Goal: Task Accomplishment & Management: Use online tool/utility

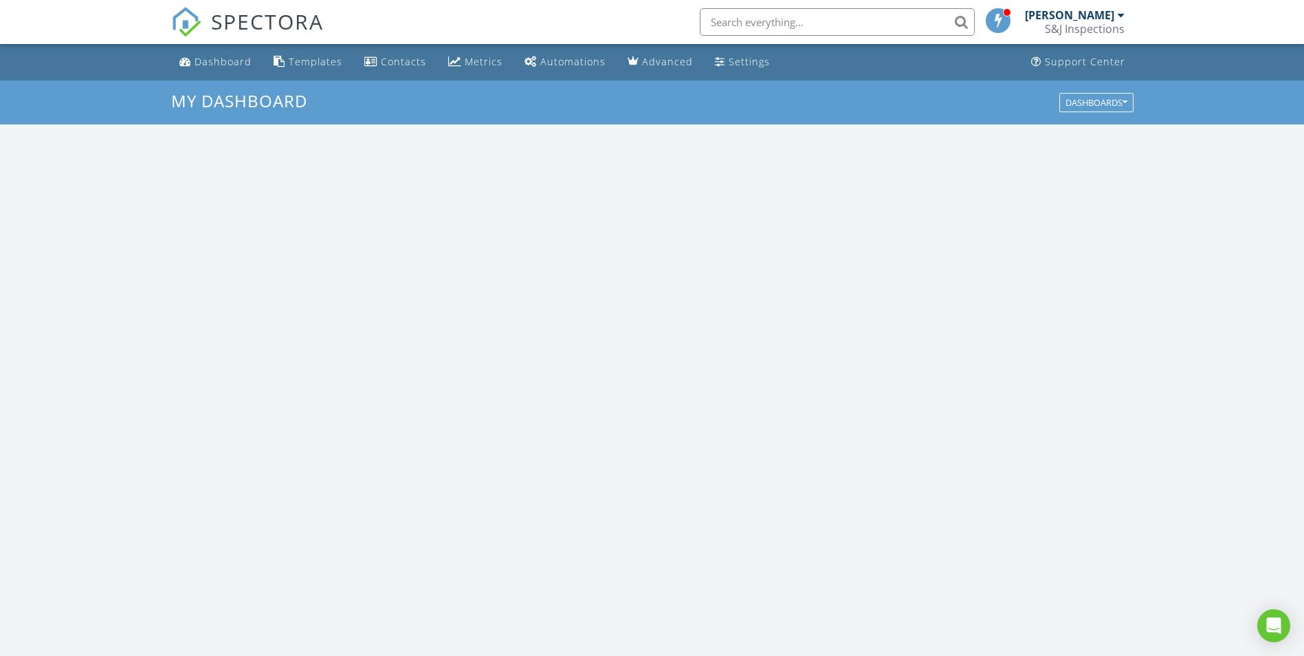
scroll to position [1272, 1325]
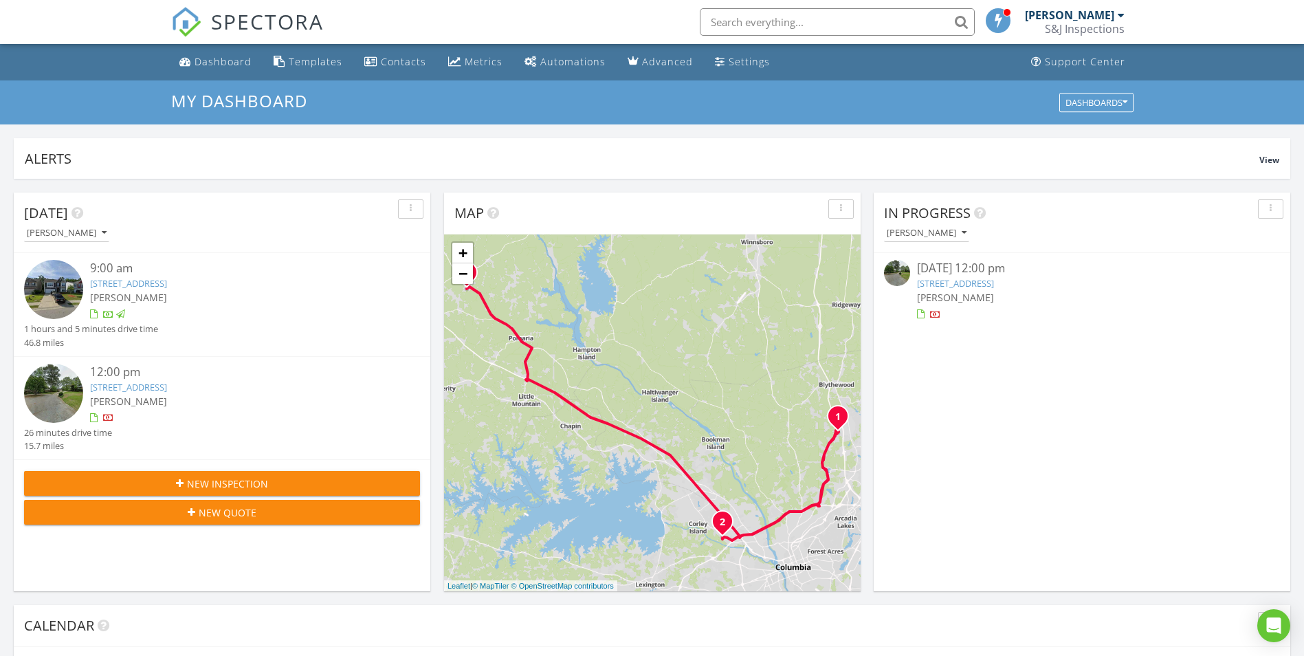
click at [167, 387] on link "8 Pine Shadow Court, Columbia, SC 29210" at bounding box center [128, 387] width 77 height 12
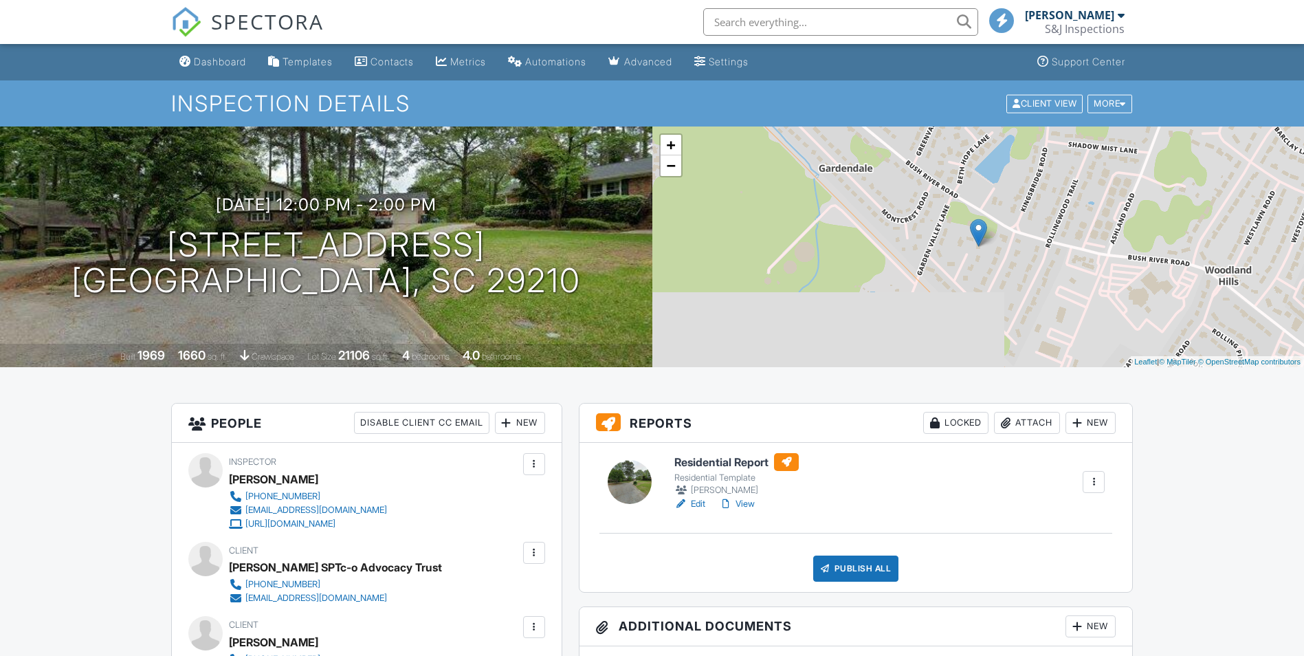
click at [718, 466] on h6 "Residential Report" at bounding box center [736, 462] width 124 height 18
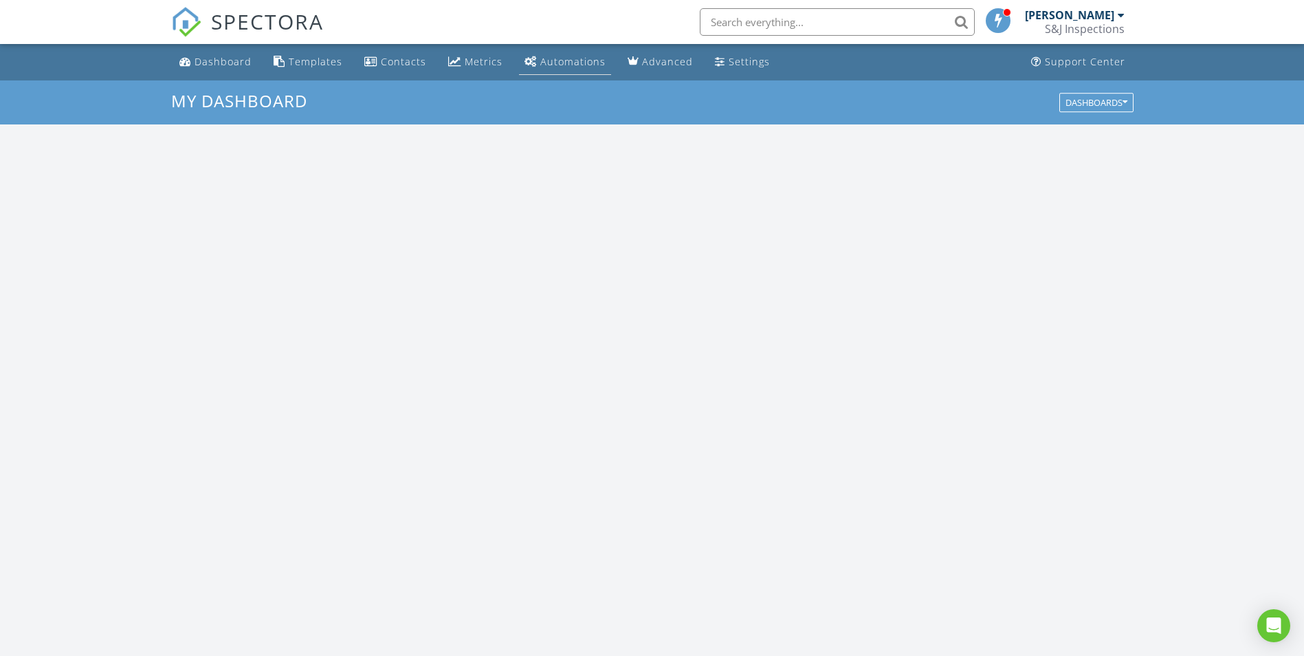
scroll to position [1272, 1325]
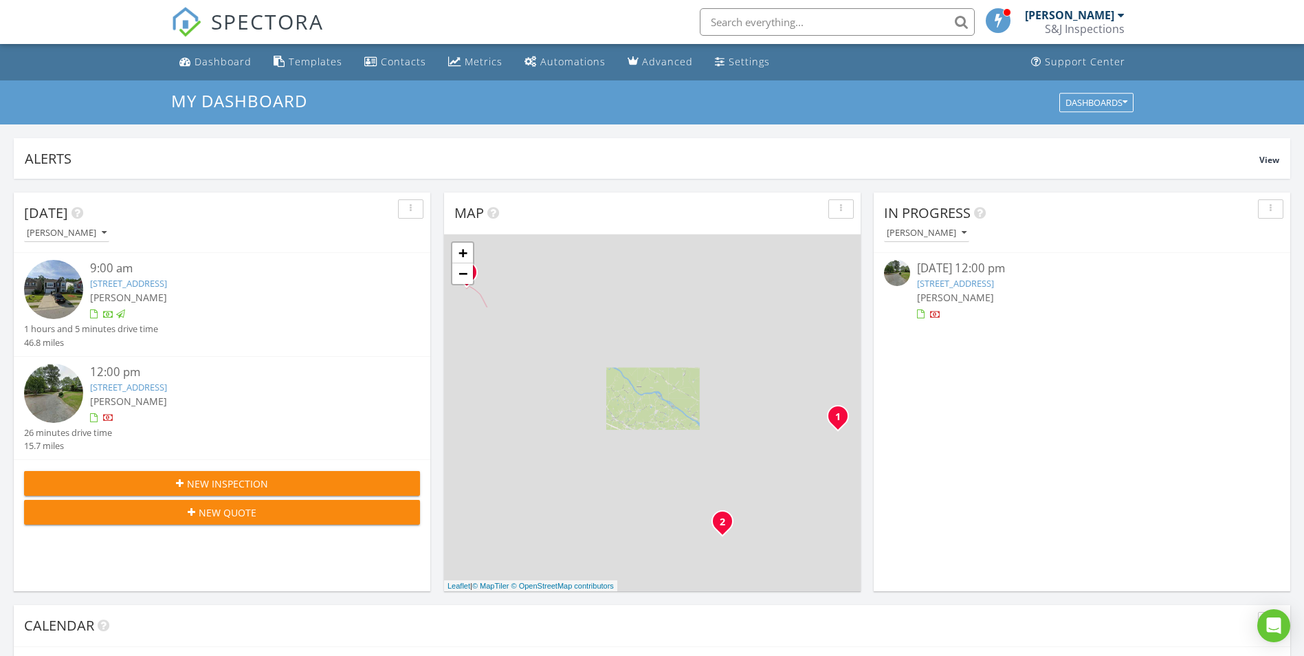
click at [774, 30] on input "text" at bounding box center [837, 21] width 275 height 27
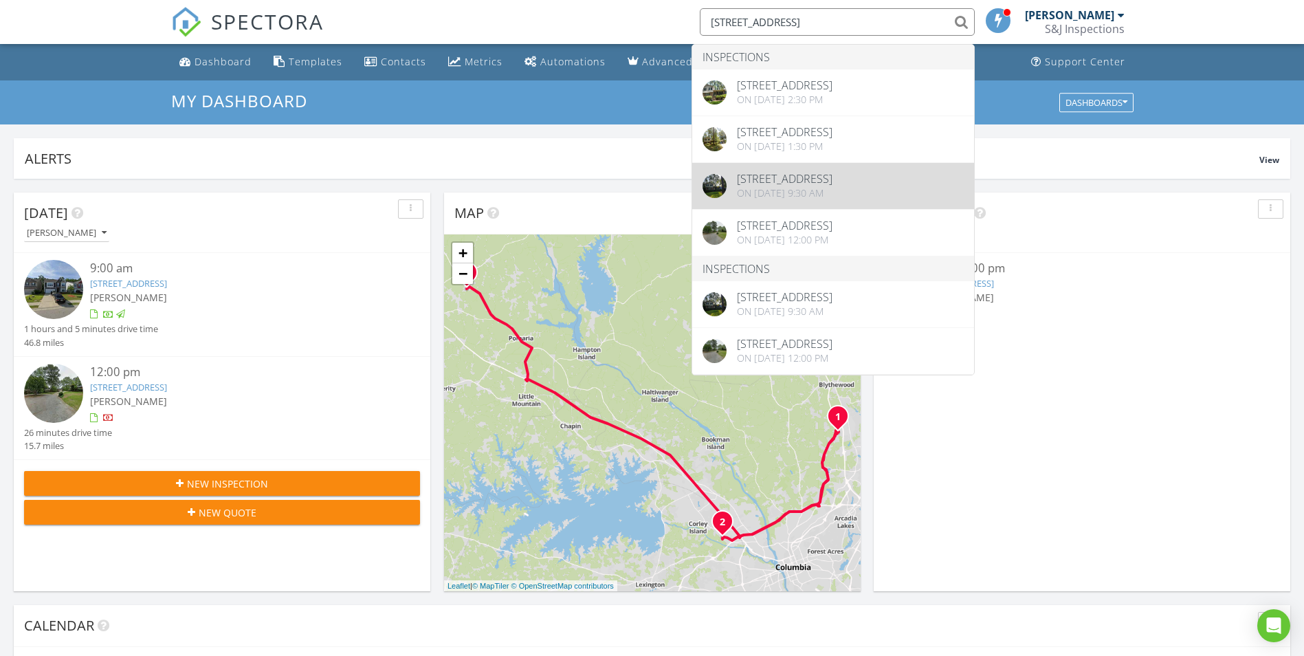
type input "[STREET_ADDRESS]"
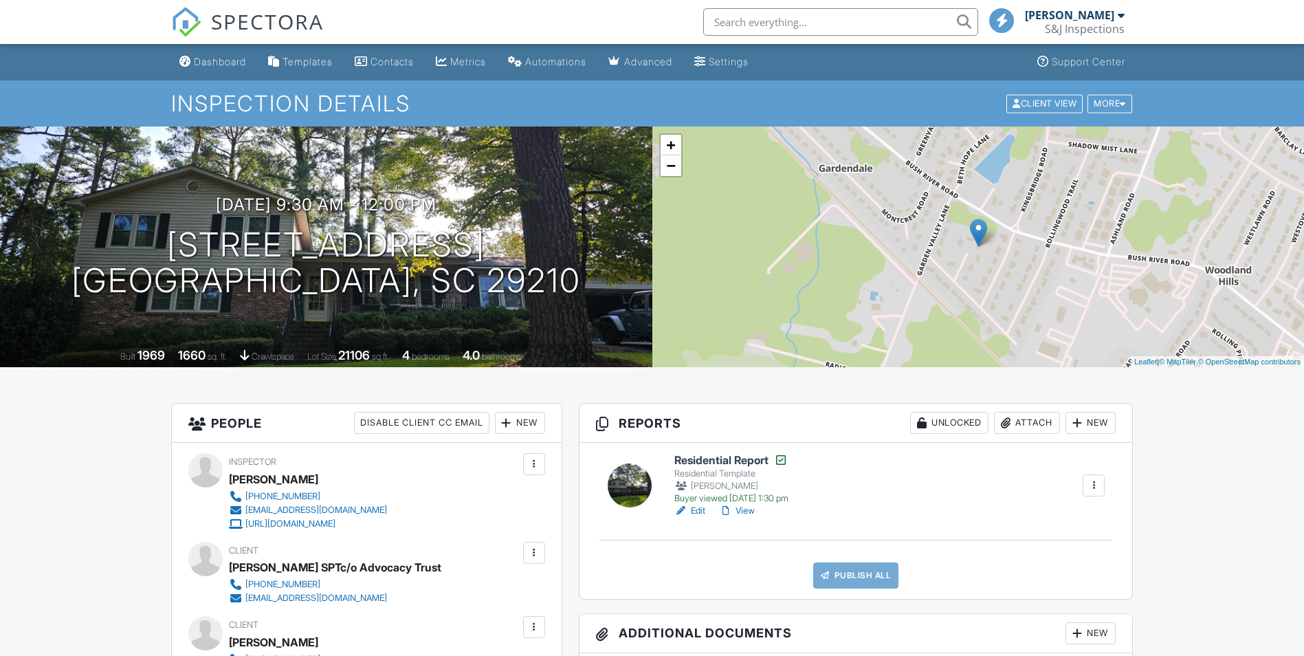
click at [743, 510] on link "View" at bounding box center [737, 511] width 36 height 14
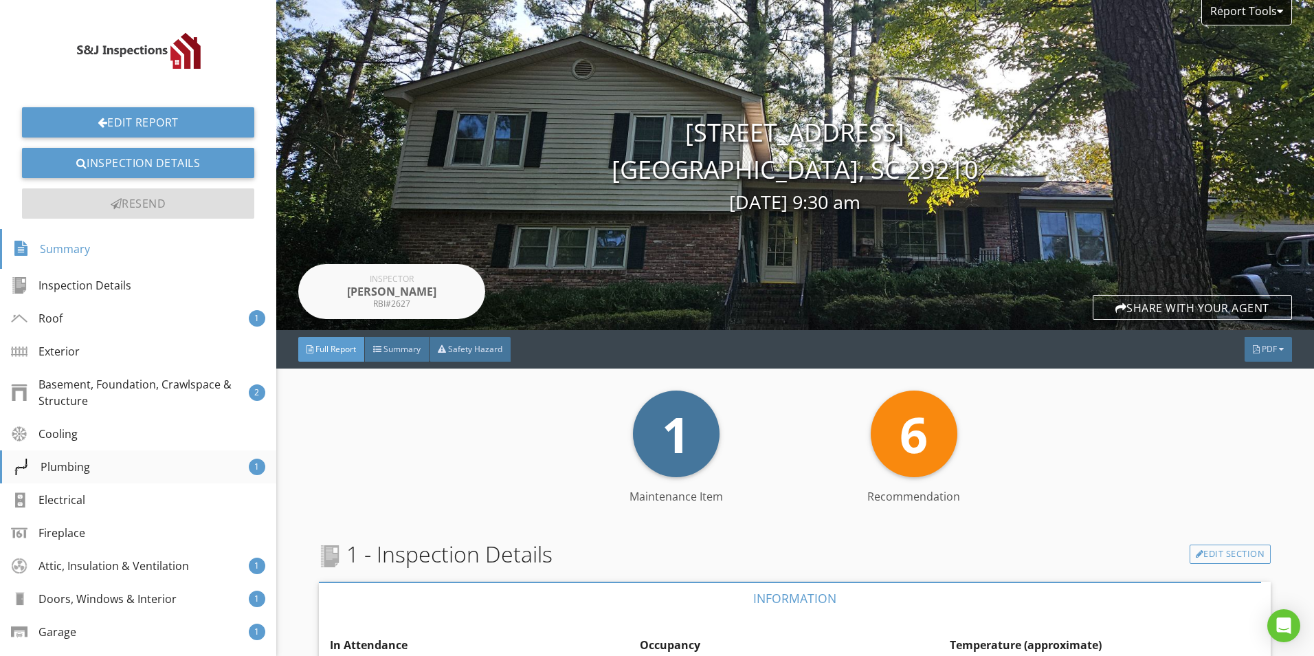
click at [69, 471] on div "Plumbing" at bounding box center [51, 466] width 77 height 16
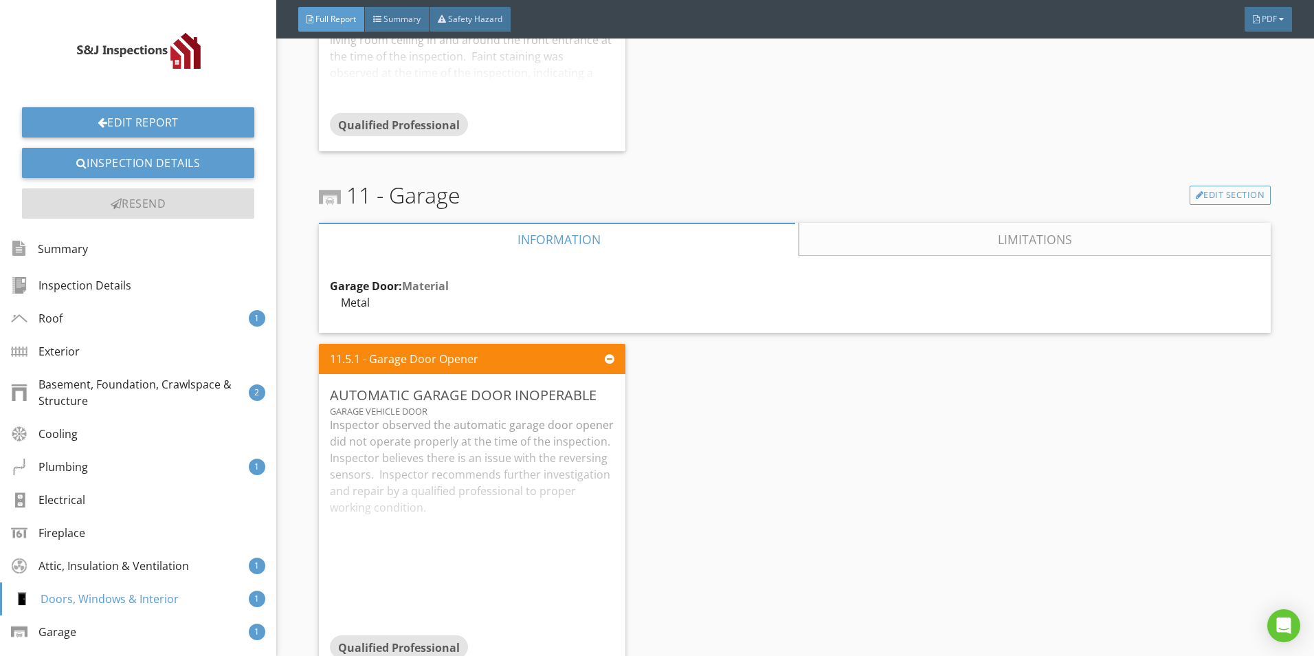
scroll to position [6051, 0]
